Goal: Task Accomplishment & Management: Complete application form

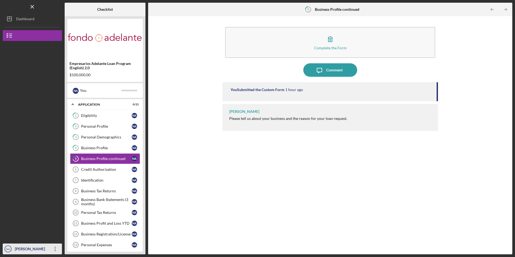
click at [53, 249] on icon "Icon/Overflow" at bounding box center [55, 248] width 13 height 13
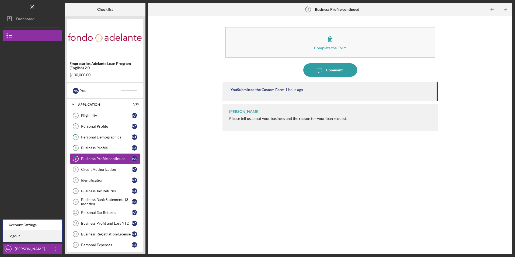
click at [35, 238] on link "Logout" at bounding box center [32, 236] width 59 height 11
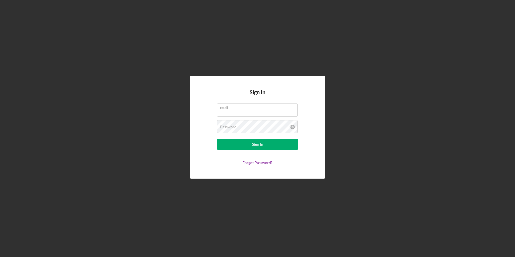
type input "[EMAIL_ADDRESS][DOMAIN_NAME]"
drag, startPoint x: 269, startPoint y: 112, endPoint x: 204, endPoint y: 115, distance: 64.5
click at [204, 115] on form "Email [EMAIL_ADDRESS][DOMAIN_NAME] Password Sign In Forgot Password?" at bounding box center [258, 134] width 108 height 61
click at [206, 127] on form "Email [EMAIL_ADDRESS][DOMAIN_NAME] Password Sign In Forgot Password?" at bounding box center [258, 134] width 108 height 61
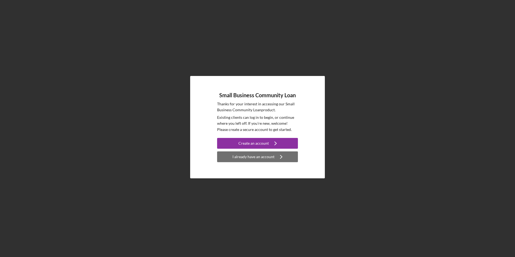
click at [249, 156] on div "I already have an account" at bounding box center [254, 156] width 42 height 11
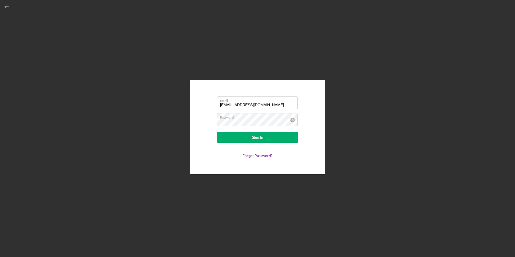
drag, startPoint x: 267, startPoint y: 106, endPoint x: 177, endPoint y: 101, distance: 90.7
click at [177, 101] on div "Email [EMAIL_ADDRESS][DOMAIN_NAME] Password Sign In Forgot Password?" at bounding box center [258, 127] width 510 height 254
click at [268, 103] on input "[EMAIL_ADDRESS][DOMAIN_NAME]" at bounding box center [257, 102] width 81 height 13
drag, startPoint x: 267, startPoint y: 104, endPoint x: 147, endPoint y: 93, distance: 119.9
click at [147, 93] on div "Email [EMAIL_ADDRESS][DOMAIN_NAME] Password Sign In Forgot Password?" at bounding box center [258, 127] width 510 height 254
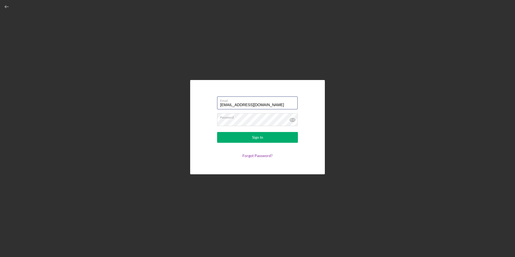
type input "k"
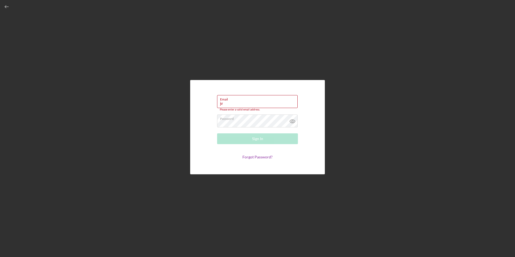
type input "[EMAIL_ADDRESS][DOMAIN_NAME]"
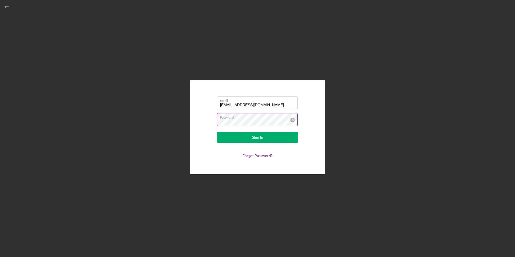
click at [291, 118] on icon at bounding box center [292, 119] width 13 height 13
click at [255, 136] on div "Sign In" at bounding box center [257, 137] width 11 height 11
